Goal: Transaction & Acquisition: Download file/media

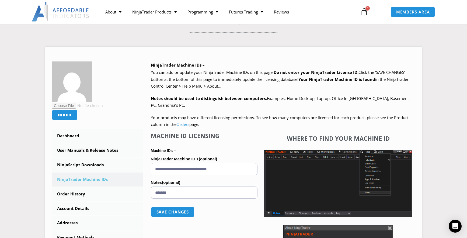
scroll to position [58, 0]
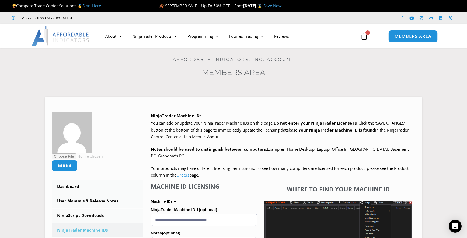
click at [413, 36] on span "MEMBERS AREA" at bounding box center [412, 36] width 37 height 5
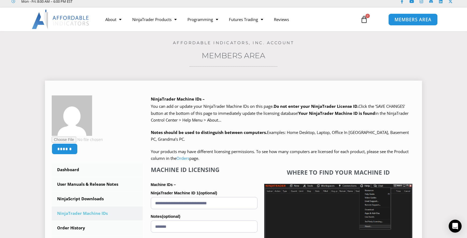
scroll to position [31, 0]
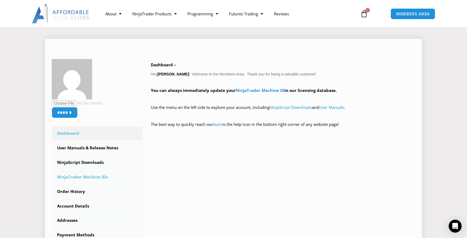
scroll to position [104, 0]
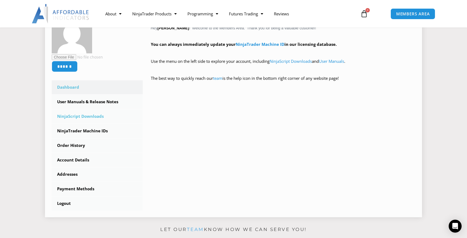
click at [86, 117] on link "NinjaScript Downloads" at bounding box center [97, 116] width 91 height 14
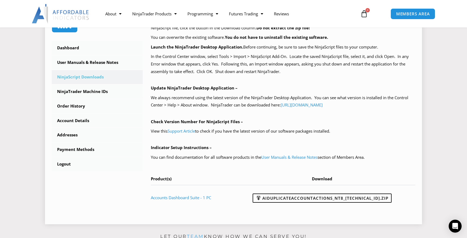
scroll to position [157, 0]
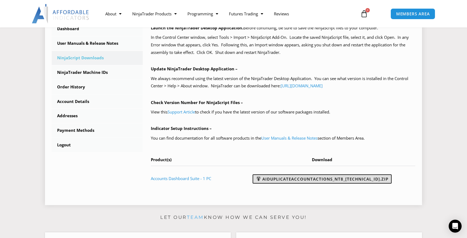
click at [335, 180] on link "AIDuplicateAccountActions_NT8_[TECHNICAL_ID].zip" at bounding box center [321, 178] width 139 height 9
